Goal: Transaction & Acquisition: Purchase product/service

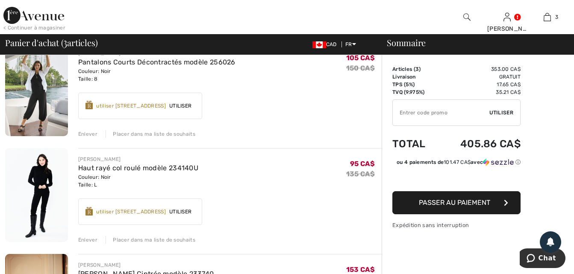
scroll to position [85, 0]
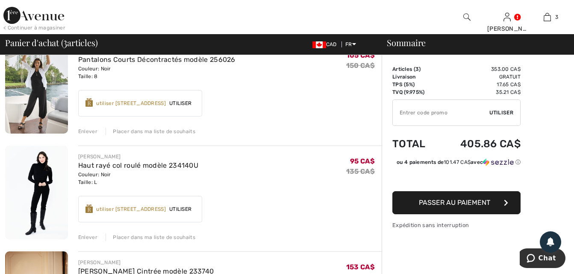
click at [142, 104] on div "utiliser [STREET_ADDRESS]" at bounding box center [131, 104] width 70 height 8
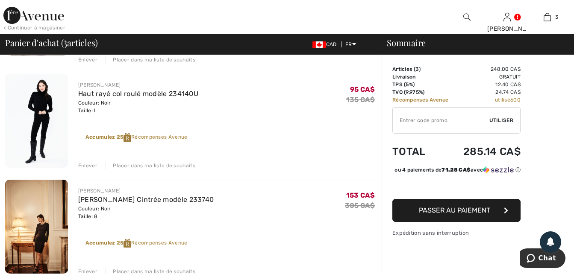
scroll to position [214, 0]
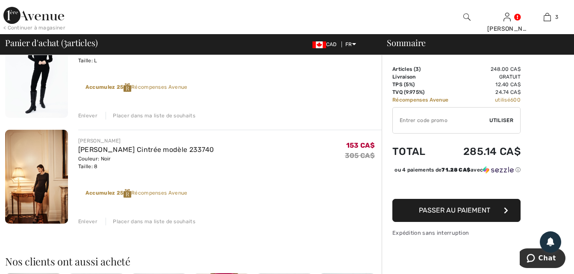
click at [471, 215] on span "Passer au paiement" at bounding box center [454, 210] width 71 height 8
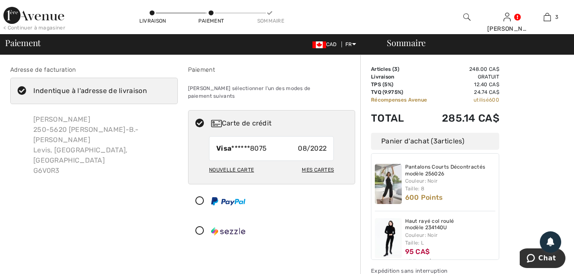
click at [326, 163] on div "Mes cartes" at bounding box center [318, 170] width 32 height 15
radio input "true"
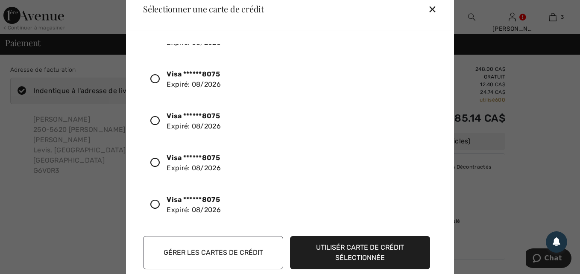
scroll to position [156, 0]
click at [154, 205] on icon at bounding box center [154, 204] width 9 height 9
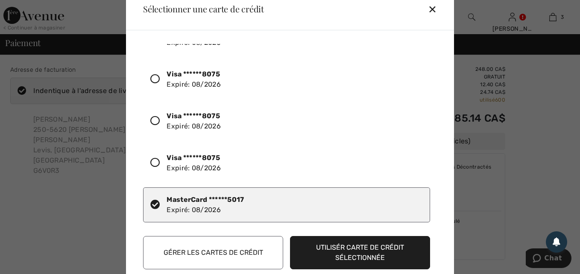
click at [350, 248] on button "Utilisér carte de crédit sélectionnée" at bounding box center [360, 252] width 140 height 33
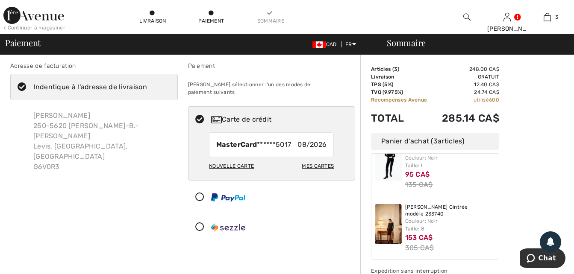
scroll to position [85, 0]
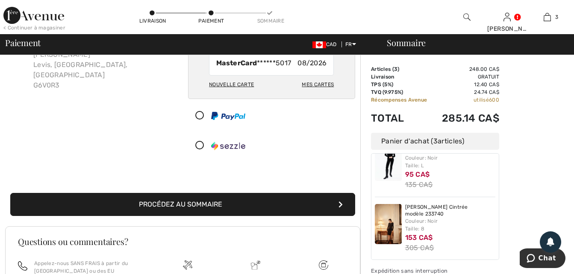
click at [268, 193] on button "Procédez au sommaire" at bounding box center [182, 204] width 345 height 23
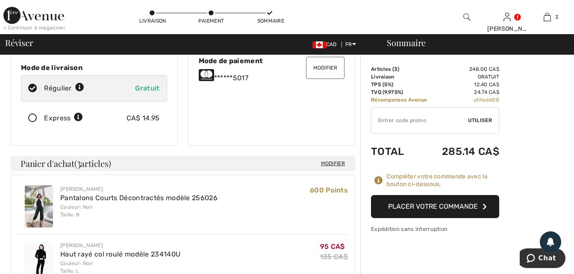
scroll to position [171, 0]
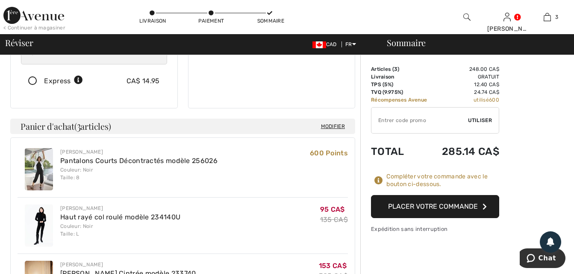
click at [427, 208] on button "Placer votre commande" at bounding box center [435, 206] width 128 height 23
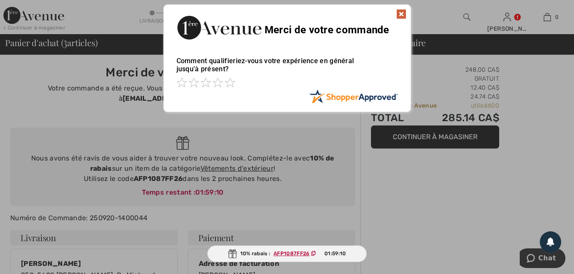
click at [401, 9] on img at bounding box center [401, 14] width 10 height 10
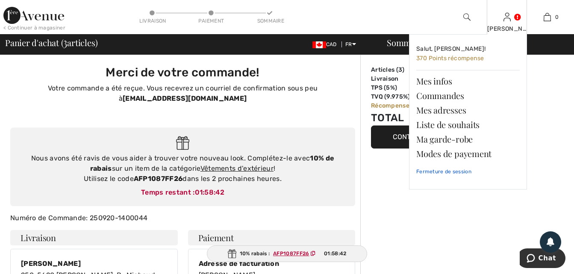
click at [443, 172] on link "Fermeture de session" at bounding box center [467, 171] width 103 height 21
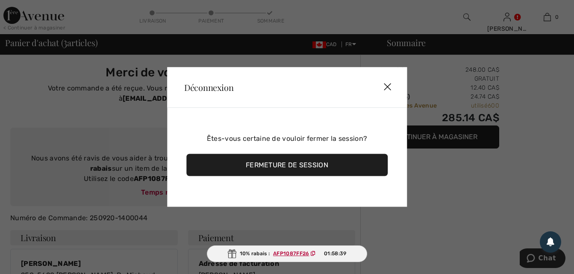
click at [281, 166] on div "Fermeture de session" at bounding box center [286, 165] width 201 height 22
